Goal: Information Seeking & Learning: Find specific fact

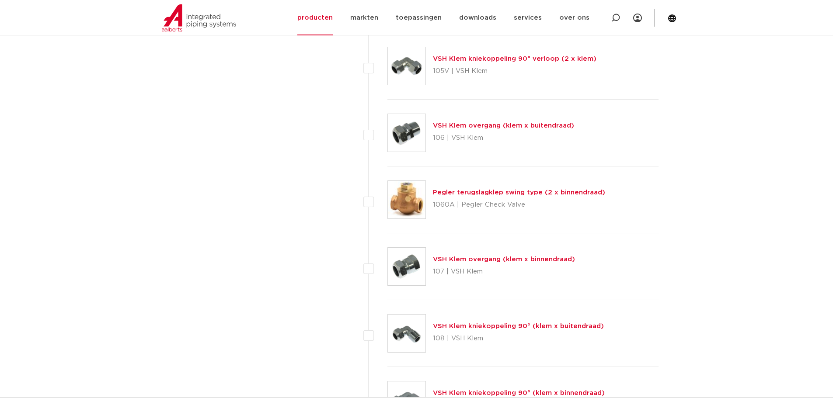
scroll to position [831, 0]
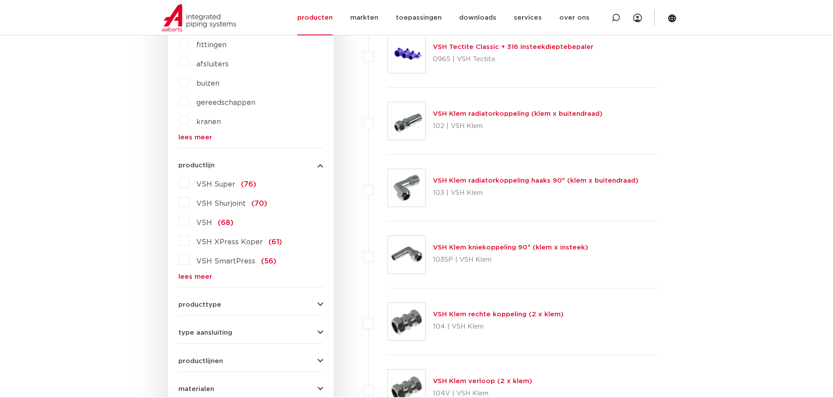
scroll to position [262, 0]
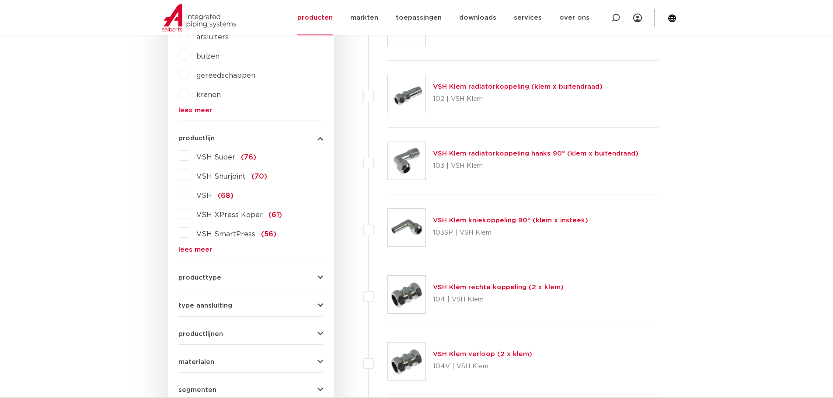
click at [313, 277] on button "producttype" at bounding box center [250, 278] width 145 height 7
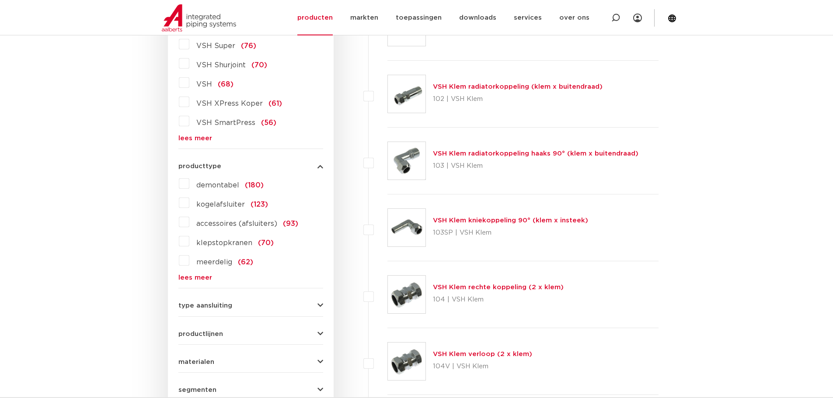
click at [189, 103] on label "VSH XPress Koper (61)" at bounding box center [235, 102] width 93 height 14
click at [0, 0] on input "VSH XPress Koper (61)" at bounding box center [0, 0] width 0 height 0
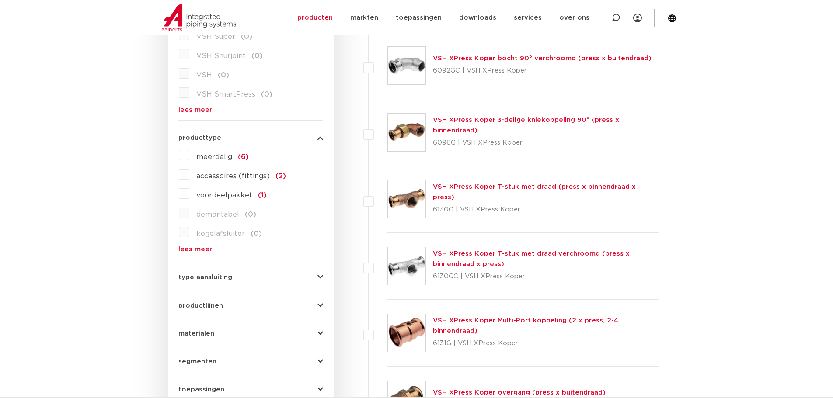
scroll to position [306, 0]
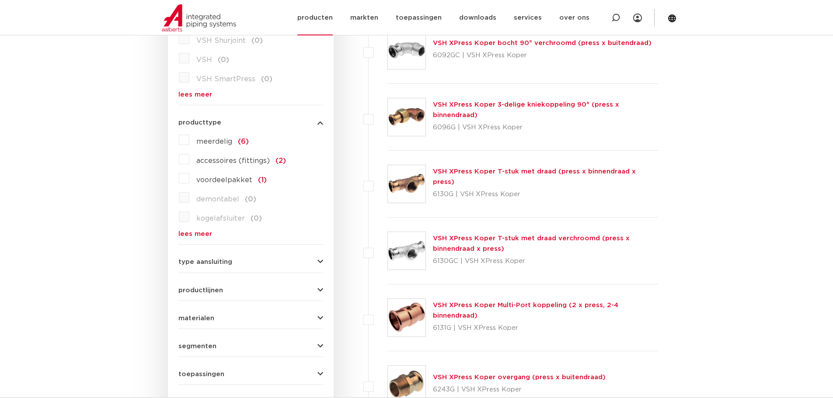
click at [329, 21] on link "producten" at bounding box center [314, 17] width 35 height 35
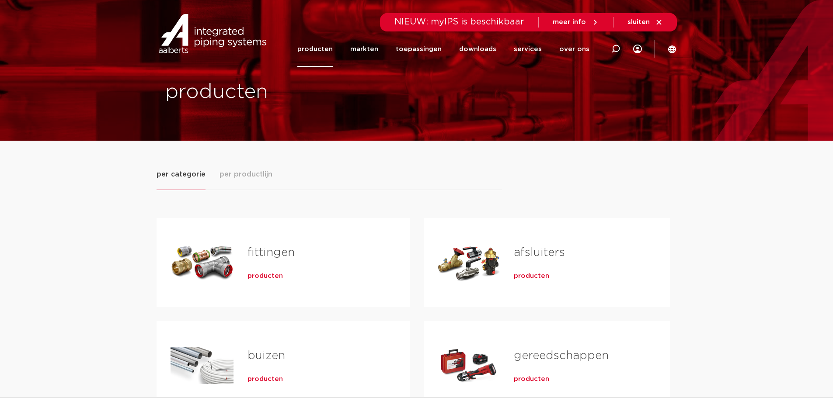
click at [274, 251] on link "fittingen" at bounding box center [270, 252] width 47 height 11
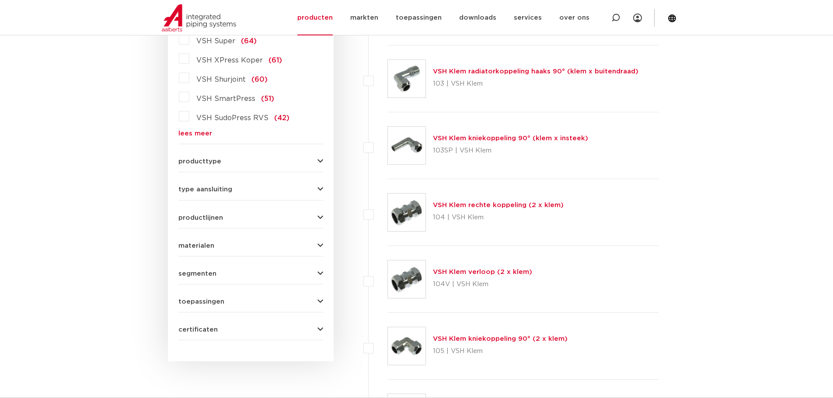
scroll to position [262, 0]
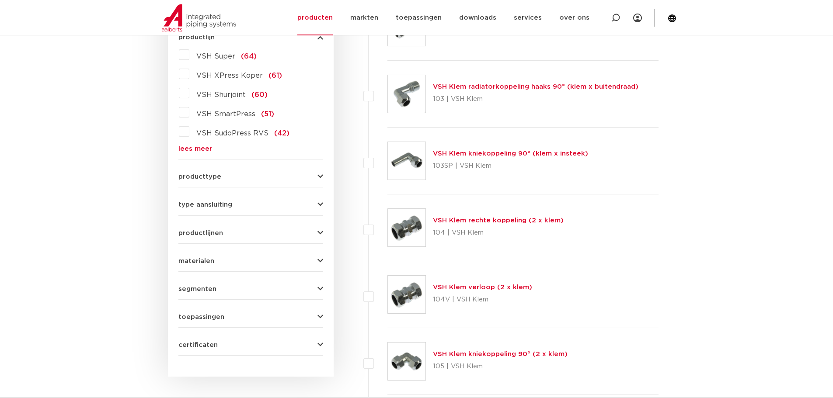
click at [189, 73] on label "VSH XPress Koper (61)" at bounding box center [235, 74] width 93 height 14
click at [0, 0] on input "VSH XPress Koper (61)" at bounding box center [0, 0] width 0 height 0
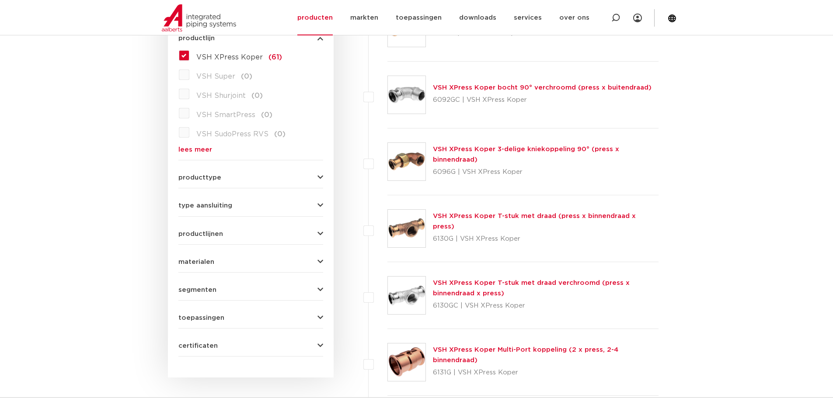
scroll to position [262, 0]
click at [322, 175] on icon "button" at bounding box center [320, 177] width 6 height 7
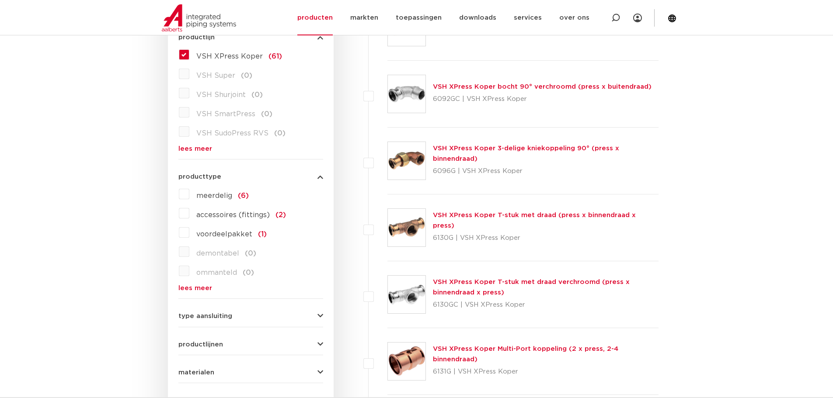
click at [323, 319] on div "wis alles filter producten zoek op naam of productnummer alle categorieën fitti…" at bounding box center [251, 197] width 166 height 582
click at [322, 341] on icon "button" at bounding box center [320, 344] width 6 height 7
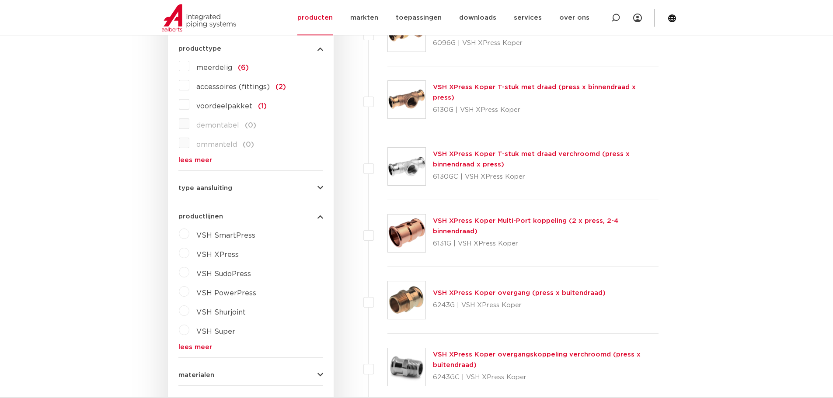
scroll to position [393, 0]
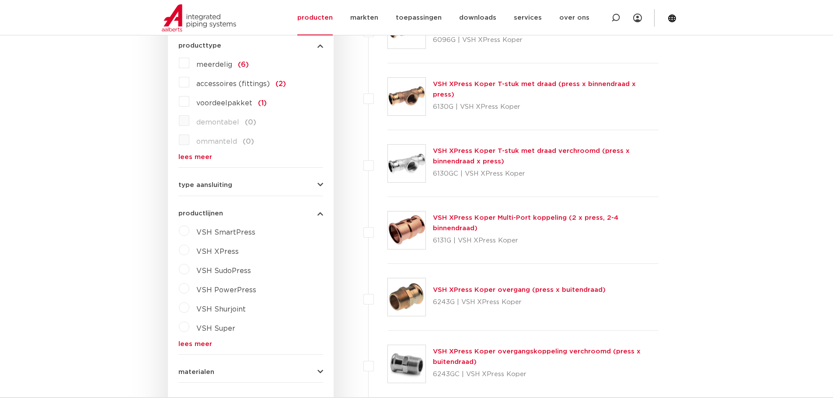
click at [189, 249] on label "VSH XPress" at bounding box center [213, 250] width 49 height 14
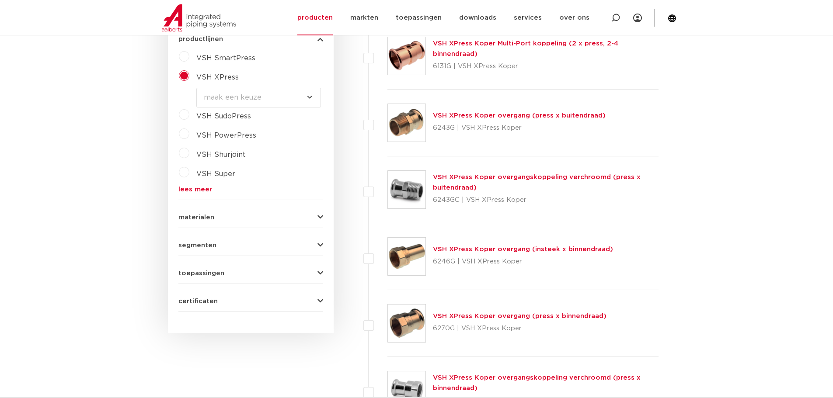
scroll to position [568, 0]
click at [316, 243] on button "segmenten" at bounding box center [250, 245] width 145 height 7
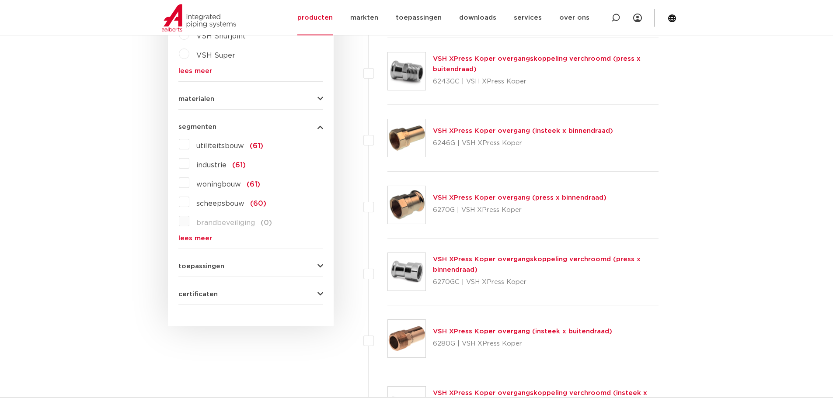
scroll to position [699, 0]
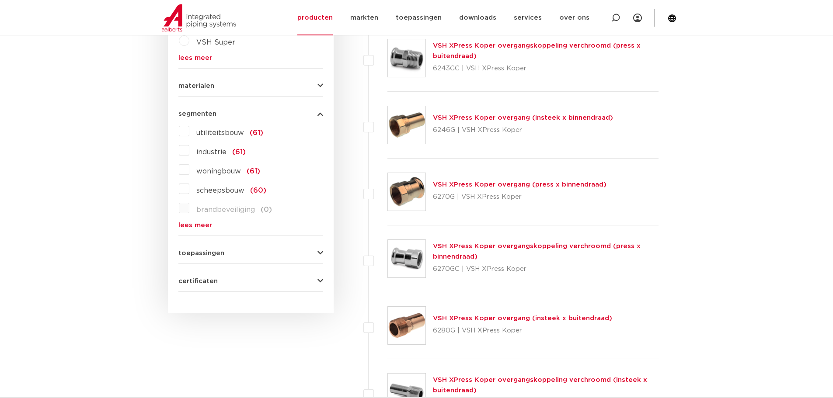
click at [318, 253] on icon "button" at bounding box center [320, 253] width 6 height 7
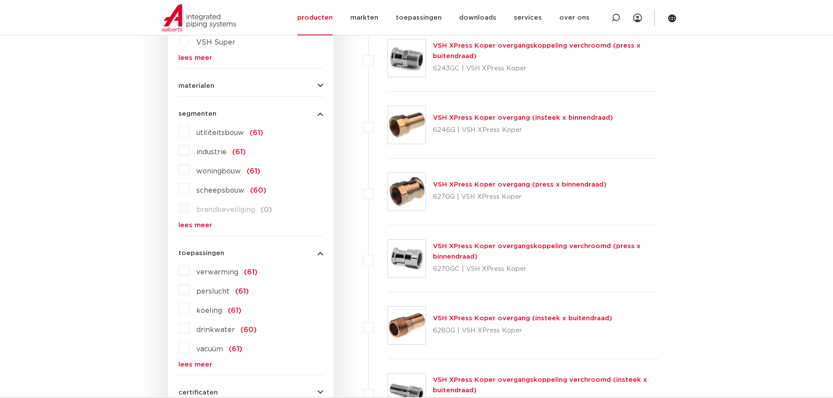
click at [204, 364] on link "lees meer" at bounding box center [250, 364] width 145 height 7
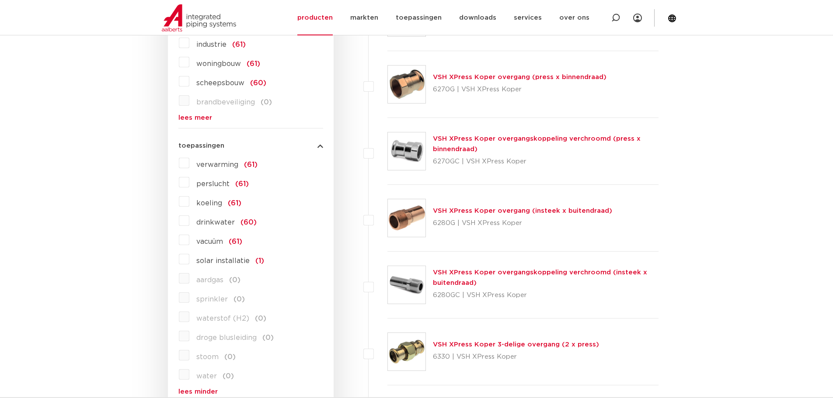
scroll to position [831, 0]
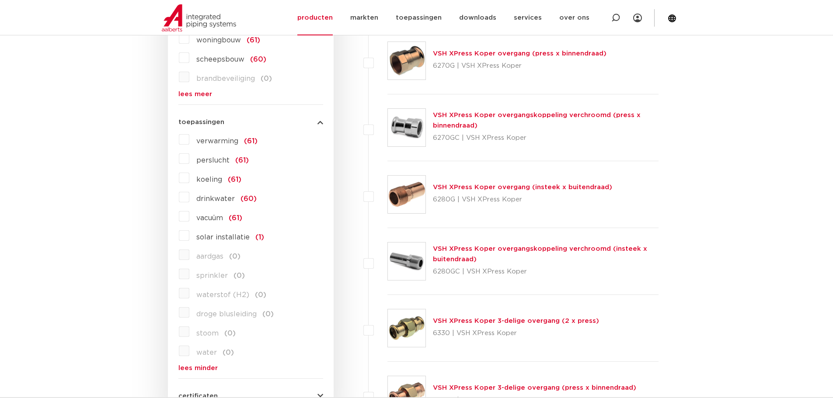
click at [189, 255] on label "aardgas (0)" at bounding box center [214, 255] width 51 height 14
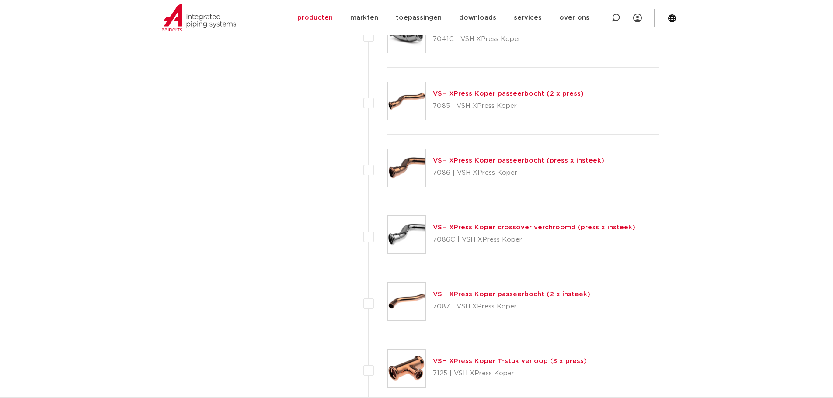
scroll to position [2448, 0]
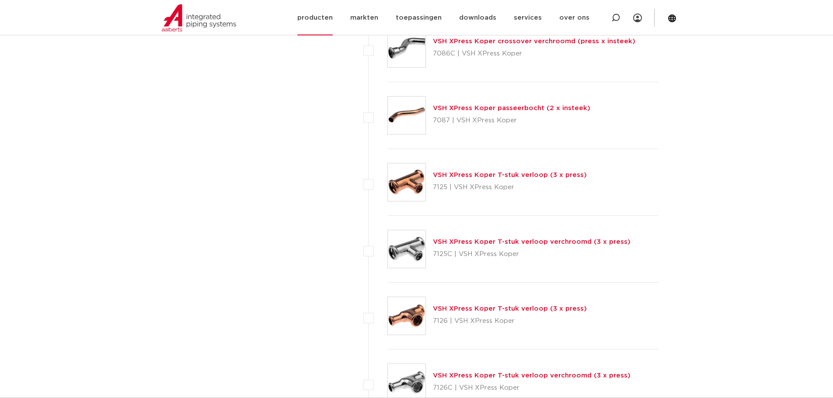
click at [332, 20] on link "producten" at bounding box center [314, 17] width 35 height 35
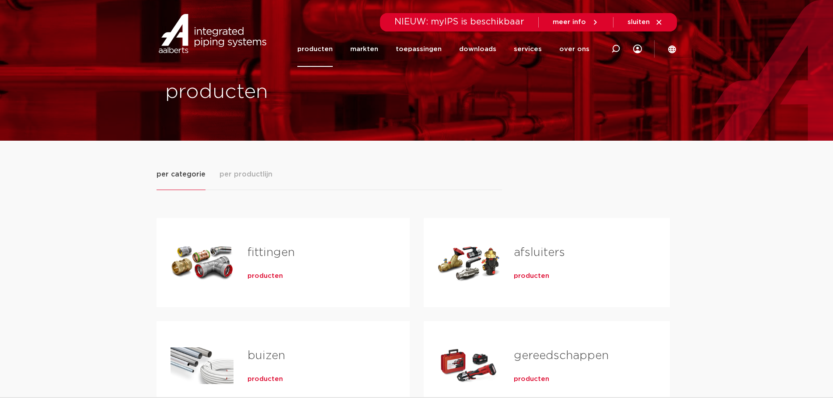
click at [285, 264] on h2 "fittingen" at bounding box center [314, 255] width 134 height 20
click at [276, 254] on link "fittingen" at bounding box center [270, 252] width 47 height 11
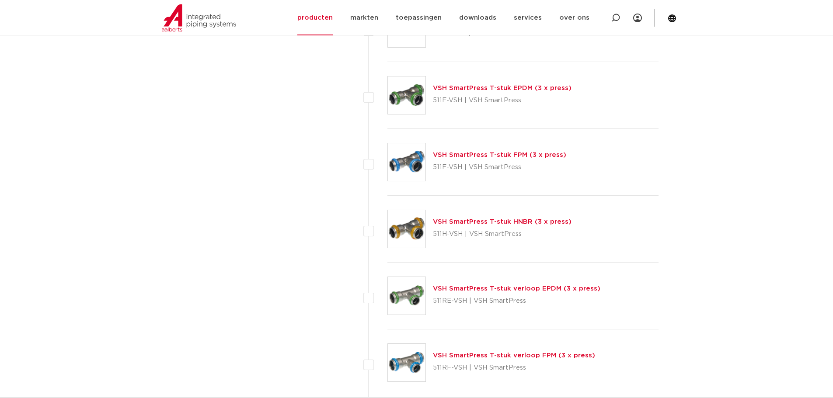
scroll to position [3978, 0]
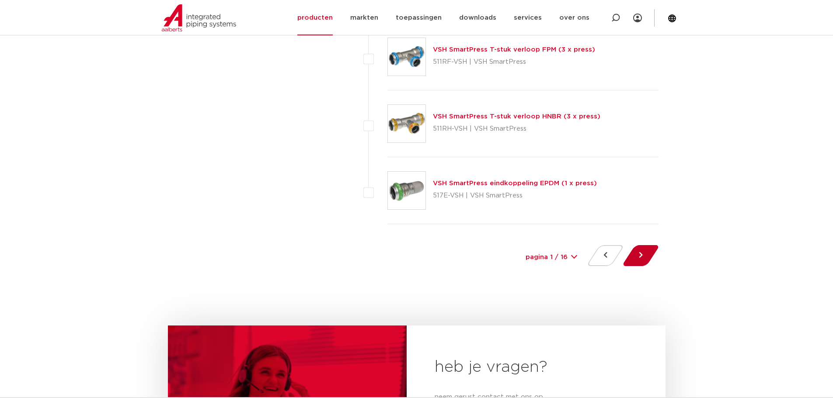
click at [641, 253] on button at bounding box center [640, 255] width 25 height 21
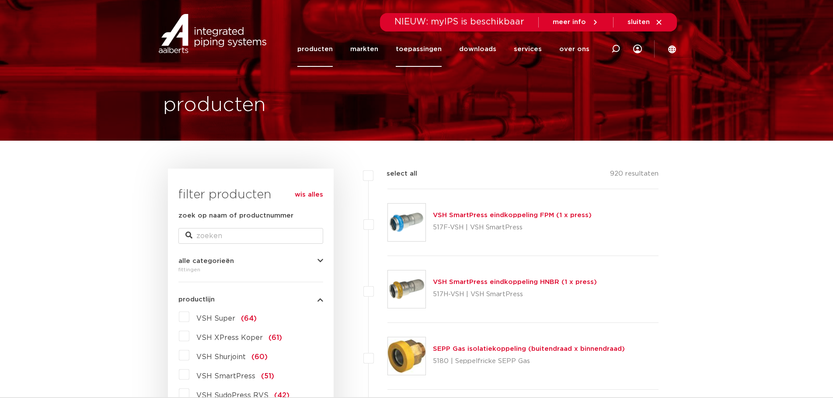
click at [440, 53] on link "toepassingen" at bounding box center [419, 48] width 46 height 35
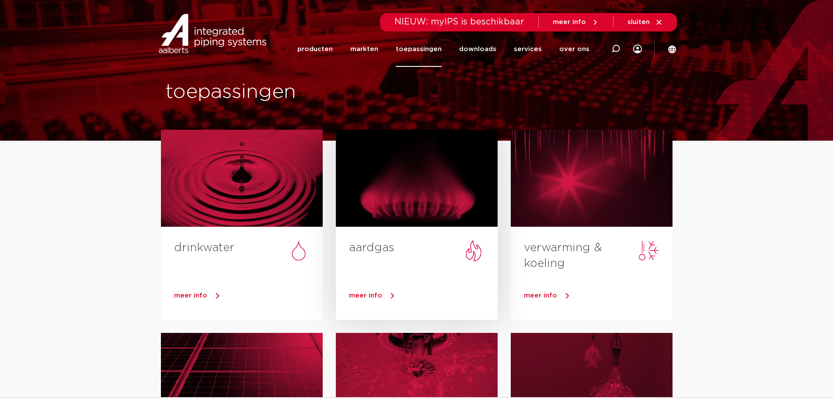
click at [418, 215] on div at bounding box center [417, 178] width 162 height 97
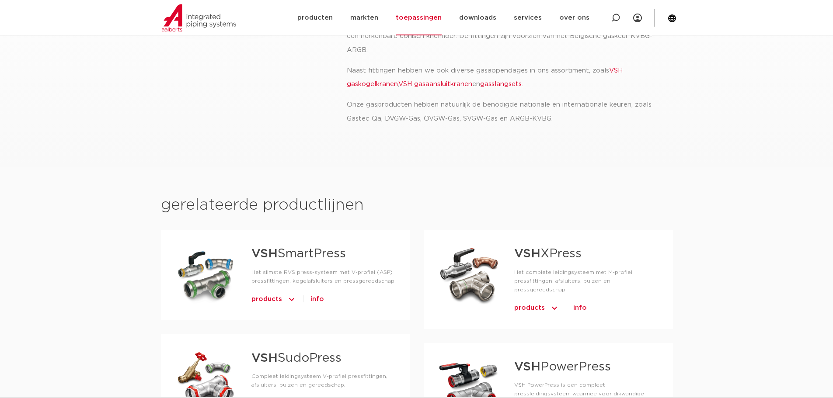
scroll to position [306, 0]
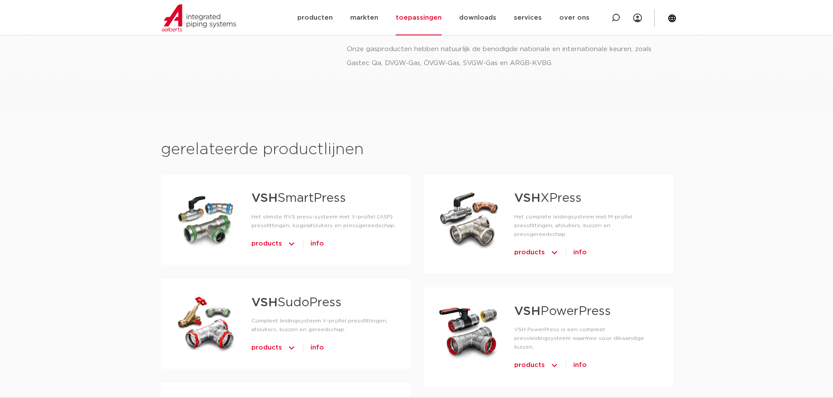
click at [562, 214] on p "Het complete leidingsysteem met M-profiel pressfittingen, afsluiters, buizen en…" at bounding box center [586, 225] width 145 height 26
click at [573, 203] on link "VSH XPress" at bounding box center [547, 198] width 67 height 12
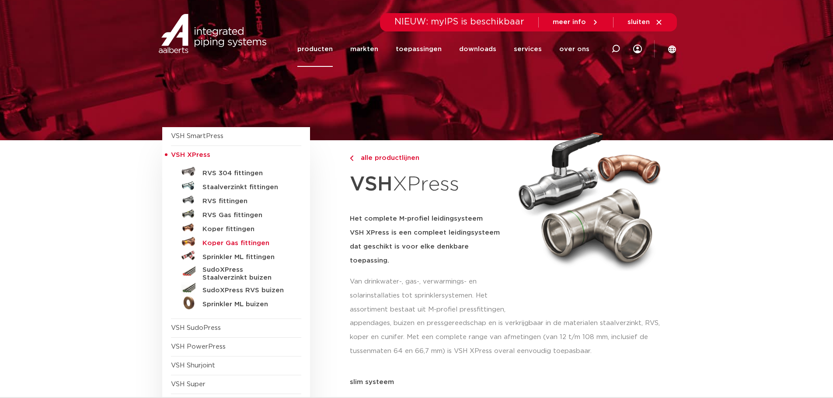
click at [228, 241] on h5 "Koper Gas fittingen" at bounding box center [245, 244] width 87 height 8
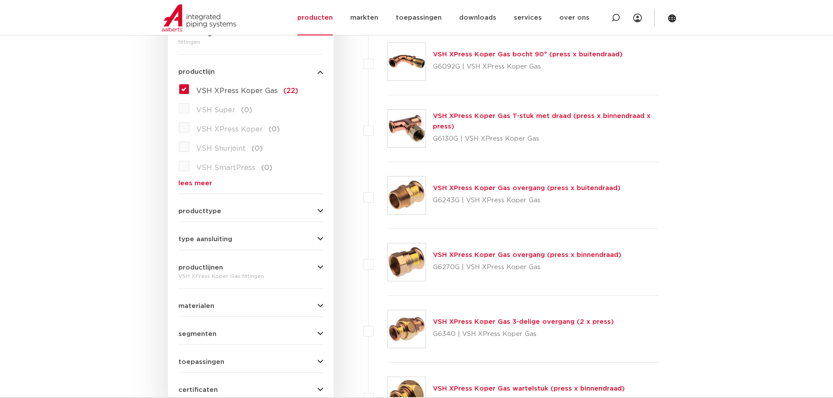
scroll to position [45, 0]
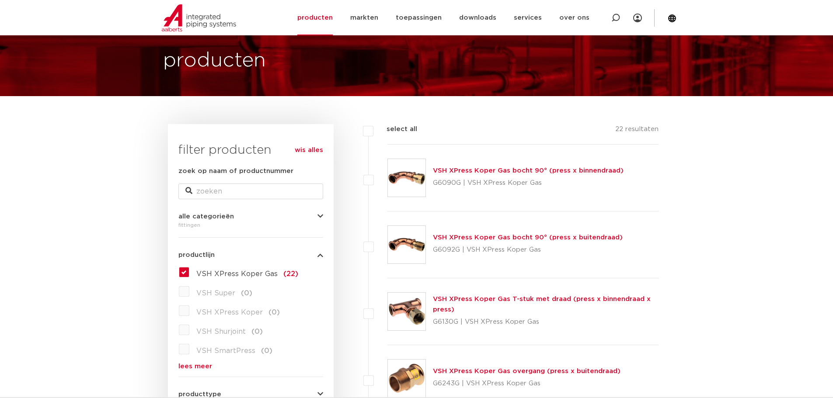
click at [462, 298] on link "VSH XPress Koper Gas T-stuk met draad (press x binnendraad x press)" at bounding box center [542, 304] width 218 height 17
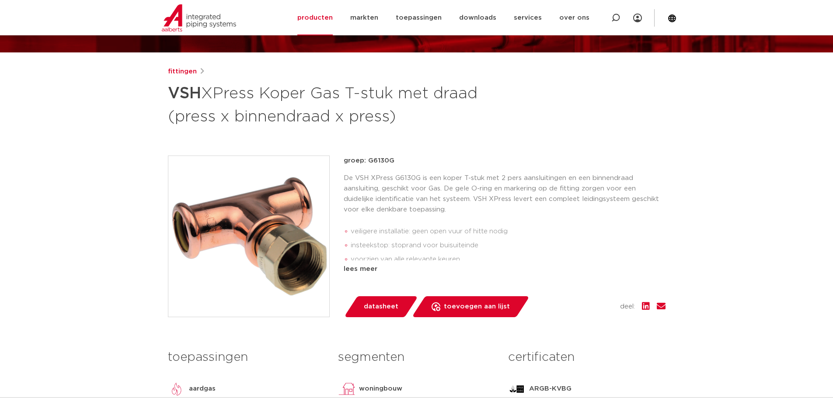
scroll to position [219, 0]
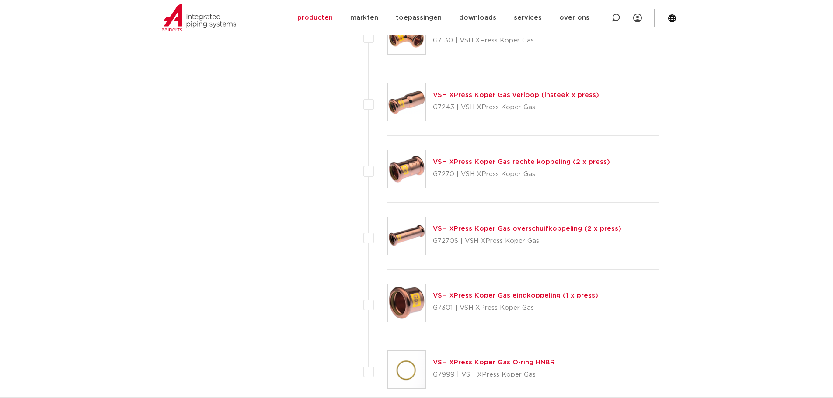
scroll to position [1269, 0]
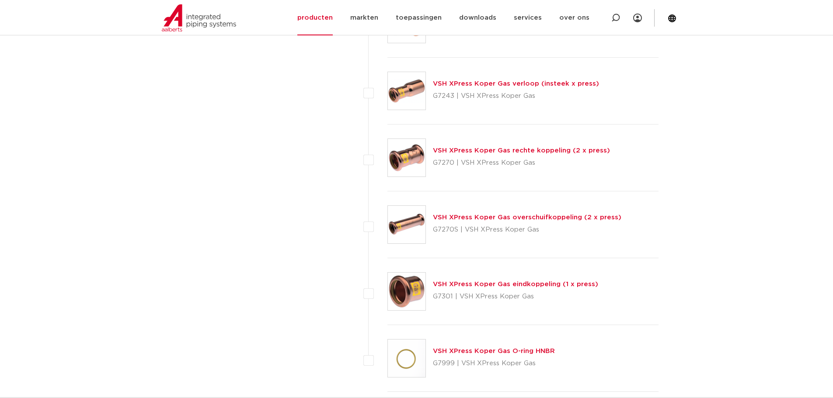
click at [452, 81] on link "VSH XPress Koper Gas verloop (insteek x press)" at bounding box center [516, 83] width 166 height 7
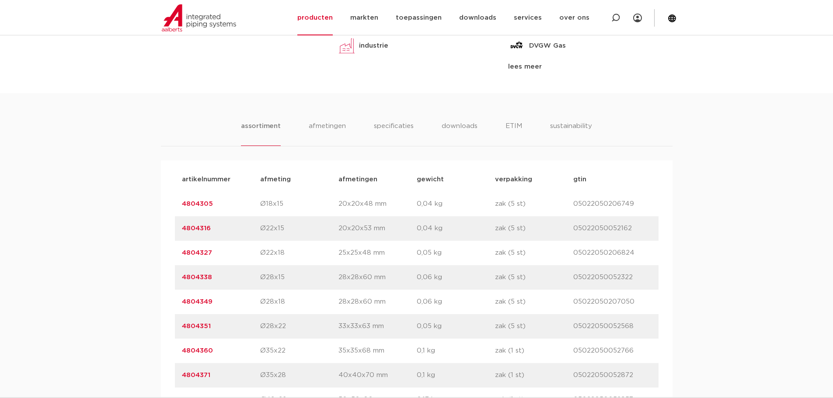
scroll to position [481, 0]
click at [284, 327] on p "Ø28x22" at bounding box center [299, 326] width 78 height 10
click at [196, 324] on link "4804351" at bounding box center [196, 326] width 29 height 7
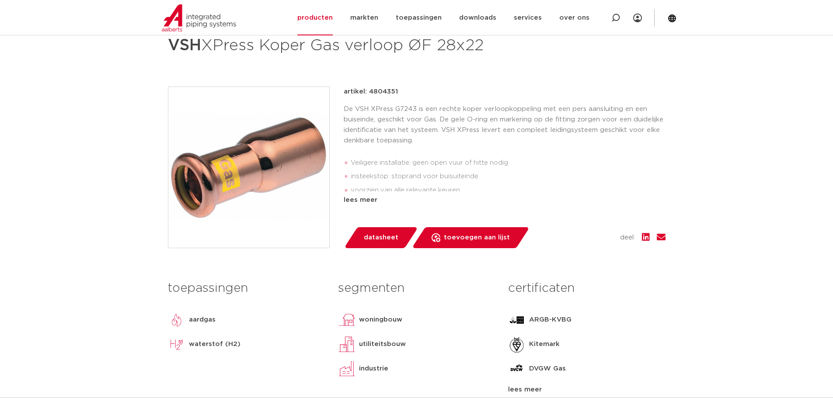
scroll to position [44, 0]
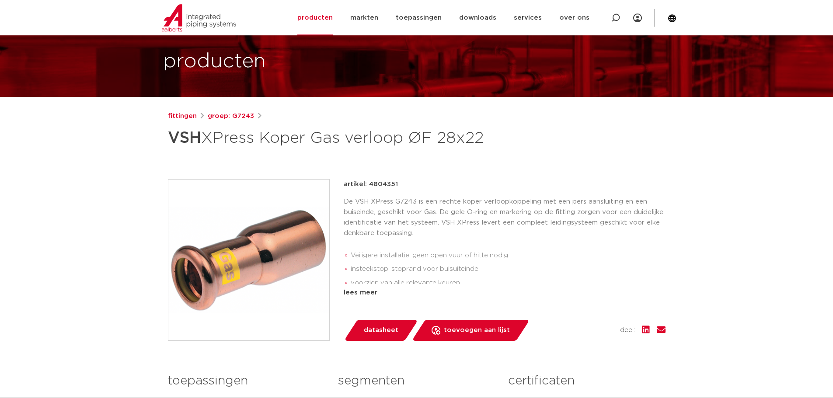
drag, startPoint x: 368, startPoint y: 185, endPoint x: 403, endPoint y: 183, distance: 35.5
click at [403, 183] on div "artikel: 4804351" at bounding box center [505, 184] width 322 height 10
copy p "4804351"
